Goal: Check status: Check status

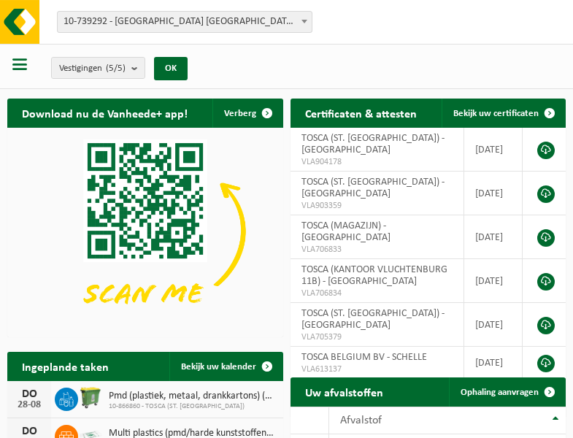
click at [305, 21] on b at bounding box center [305, 22] width 6 height 4
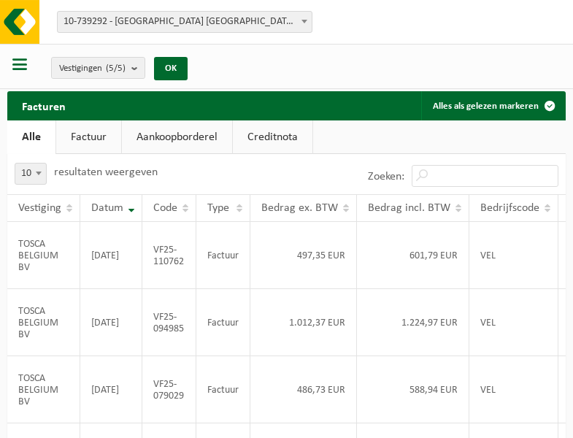
click at [305, 21] on b at bounding box center [305, 22] width 6 height 4
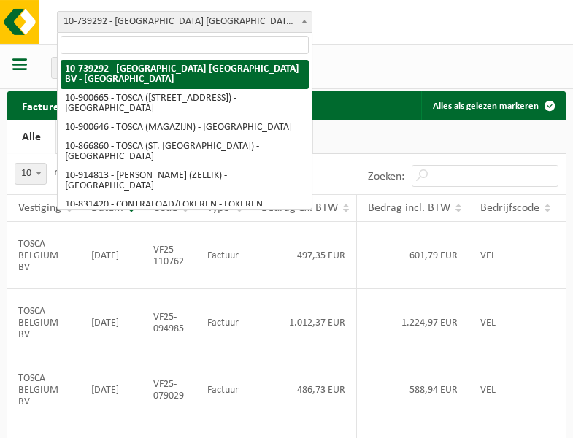
select select "119212"
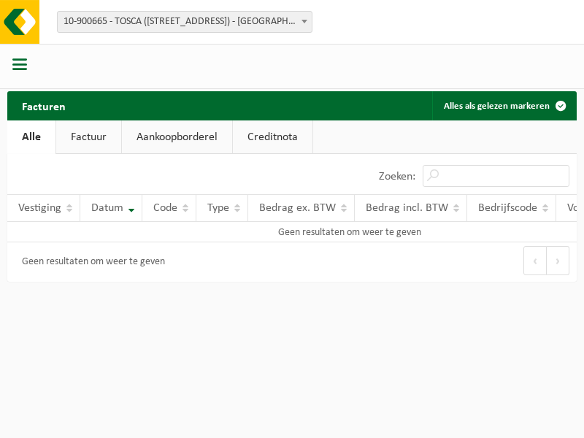
click at [305, 21] on b at bounding box center [305, 22] width 6 height 4
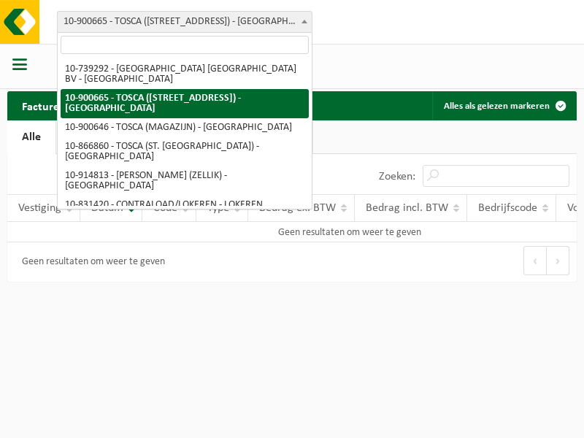
select select "119209"
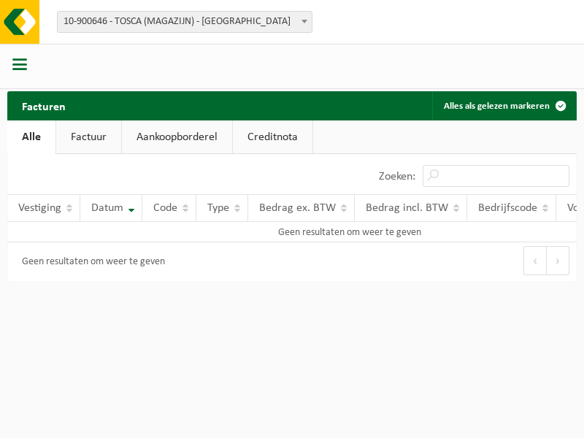
click at [305, 21] on b at bounding box center [305, 22] width 6 height 4
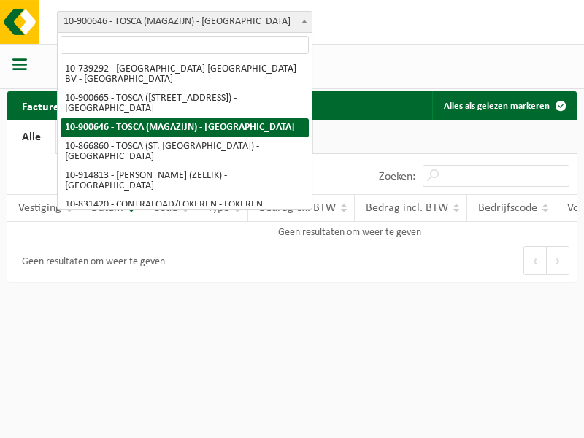
select select "103057"
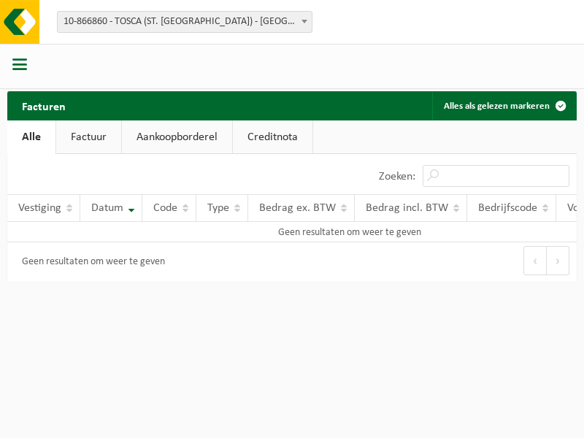
click at [305, 21] on b at bounding box center [305, 22] width 6 height 4
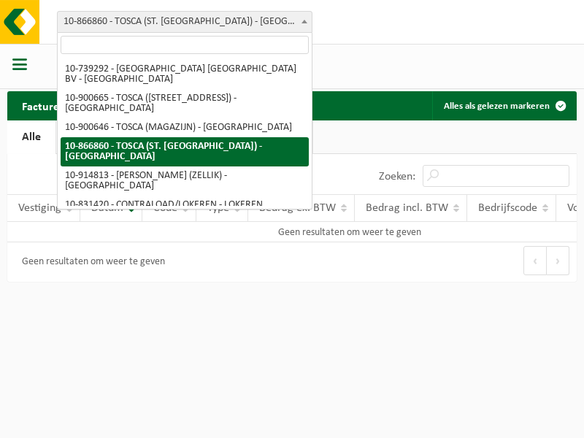
select select "126716"
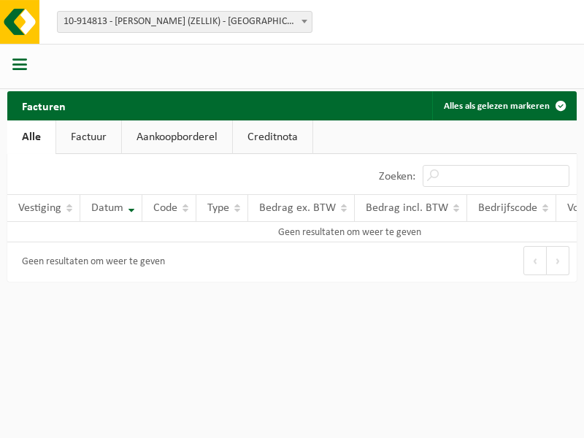
click at [305, 21] on b at bounding box center [305, 22] width 6 height 4
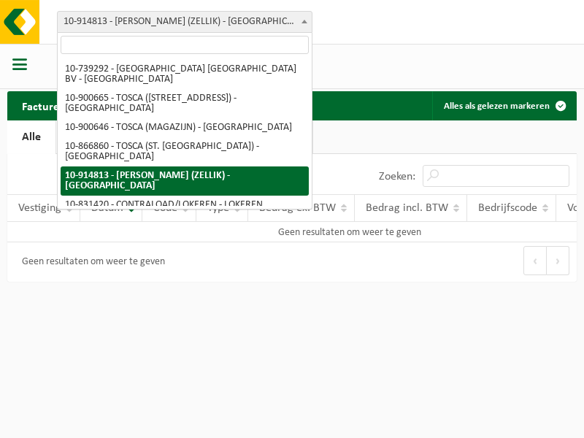
select select "88625"
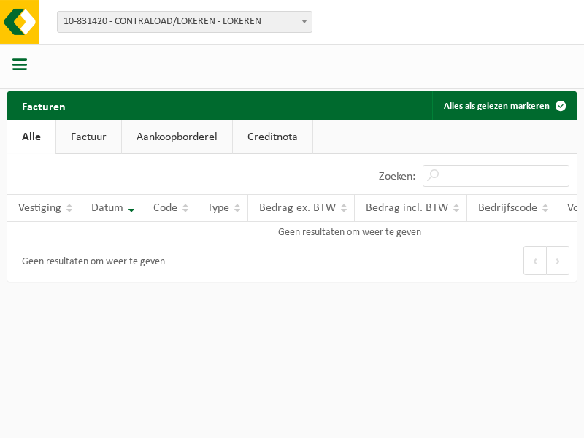
click at [305, 21] on b at bounding box center [305, 22] width 6 height 4
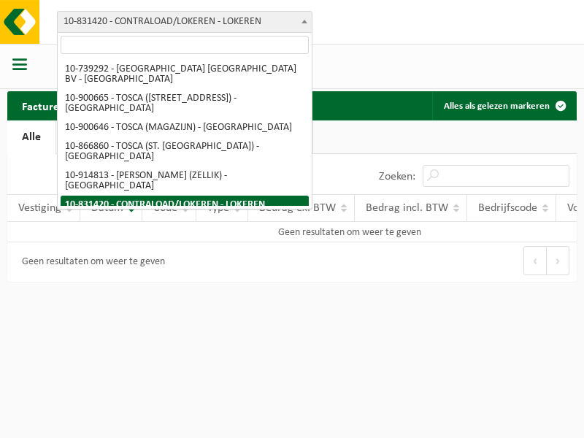
select select "99558"
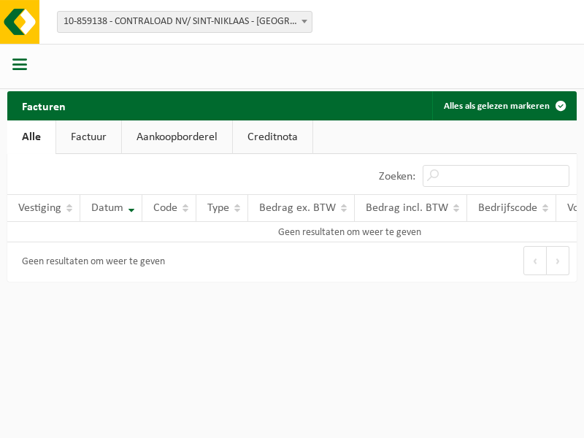
click at [305, 21] on b at bounding box center [305, 22] width 6 height 4
